Goal: Task Accomplishment & Management: Manage account settings

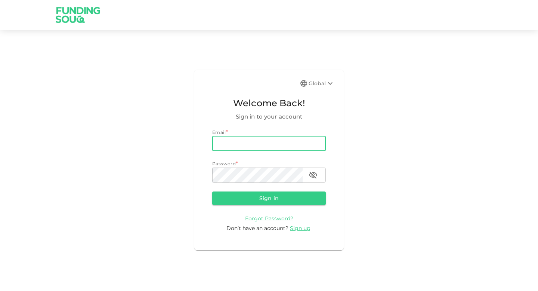
click at [237, 149] on input "email" at bounding box center [269, 143] width 114 height 15
drag, startPoint x: 262, startPoint y: 142, endPoint x: 189, endPoint y: 139, distance: 73.3
click at [189, 139] on div "Global Welcome Back! Sign in to your account Email * email 9861 6028 email Pass…" at bounding box center [269, 160] width 538 height 242
type input "muhammadfadhailibnabdulmalik@gmail.com"
click at [275, 206] on form "Email email muhammadfadhailibnabdulmalik@gmail.com email Password password pass…" at bounding box center [269, 181] width 114 height 104
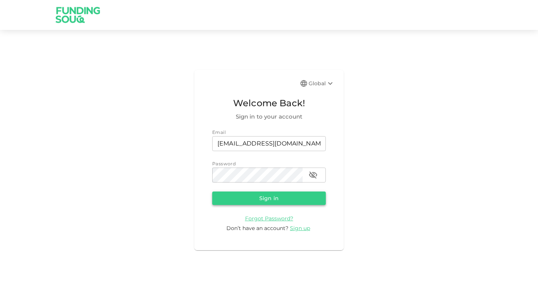
click at [276, 198] on button "Sign in" at bounding box center [269, 197] width 114 height 13
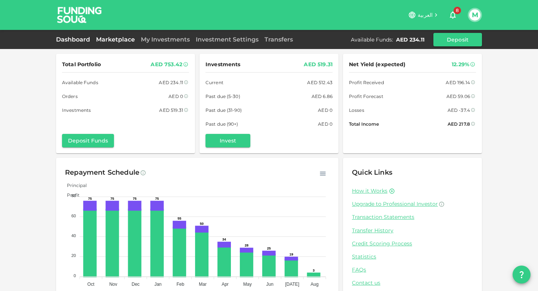
click at [117, 42] on link "Marketplace" at bounding box center [115, 39] width 45 height 7
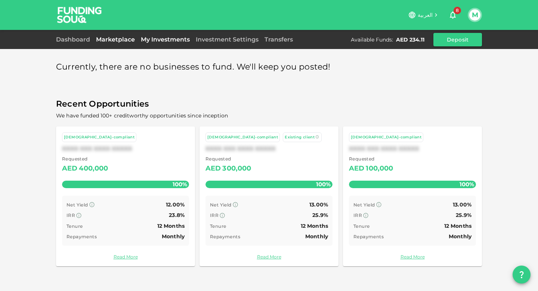
click at [157, 36] on link "My Investments" at bounding box center [165, 39] width 55 height 7
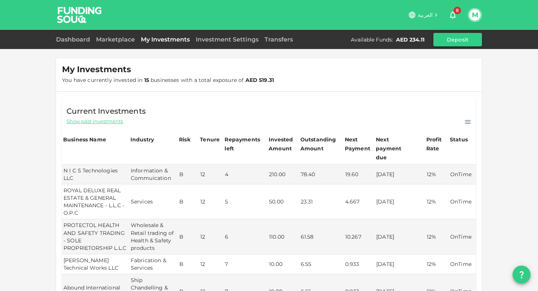
click at [234, 46] on div "Dashboard Marketplace My Investments Investment Settings Transfers Available Fu…" at bounding box center [269, 39] width 426 height 13
click at [234, 43] on div "Investment Settings" at bounding box center [227, 39] width 69 height 9
click at [234, 37] on link "Investment Settings" at bounding box center [227, 39] width 69 height 7
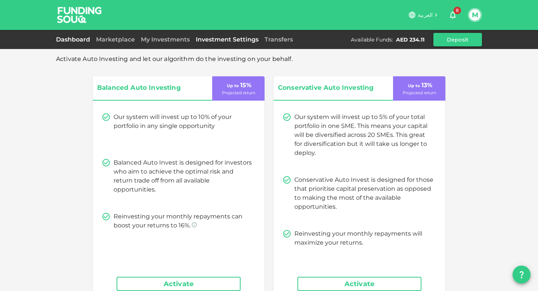
click at [83, 38] on link "Dashboard" at bounding box center [74, 39] width 37 height 7
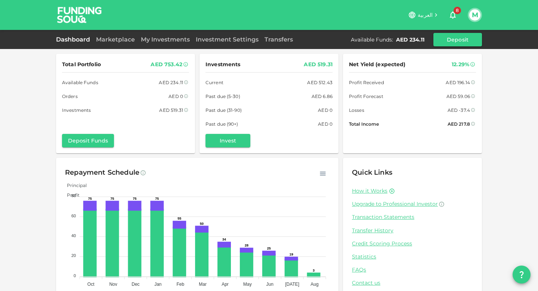
click at [342, 136] on div "Total Portfolio AED 753.42 Available Funds AED 234.11 Orders AED 0 Investments …" at bounding box center [269, 103] width 426 height 99
click at [474, 109] on icon at bounding box center [473, 110] width 4 height 4
